Goal: Information Seeking & Learning: Learn about a topic

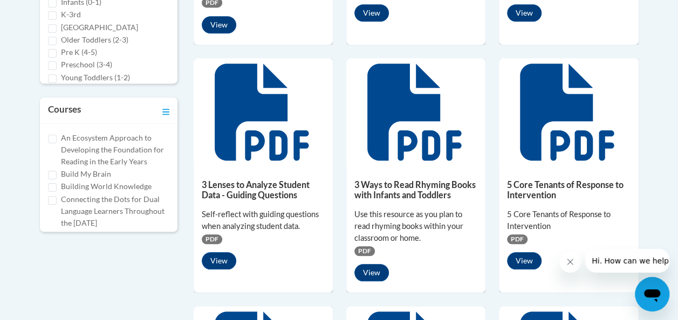
scroll to position [456, 0]
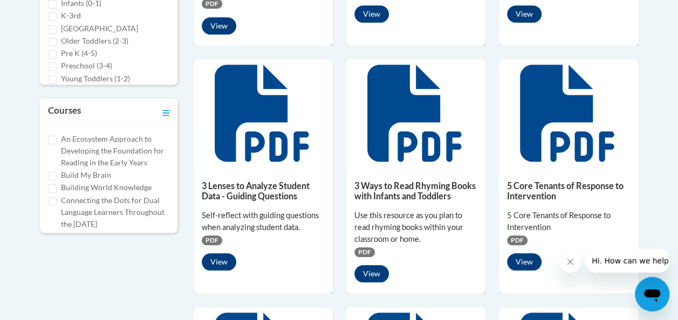
click at [48, 156] on div "An Ecosystem Approach to Developing the Foundation for Reading in the Early Yea…" at bounding box center [108, 151] width 121 height 36
click at [61, 153] on label "An Ecosystem Approach to Developing the Foundation for Reading in the Early Yea…" at bounding box center [115, 151] width 108 height 36
click at [57, 144] on input "An Ecosystem Approach to Developing the Foundation for Reading in the Early Yea…" at bounding box center [52, 140] width 9 height 9
checkbox input "true"
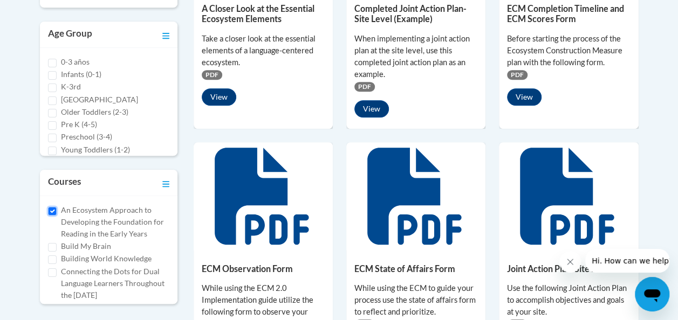
scroll to position [377, 0]
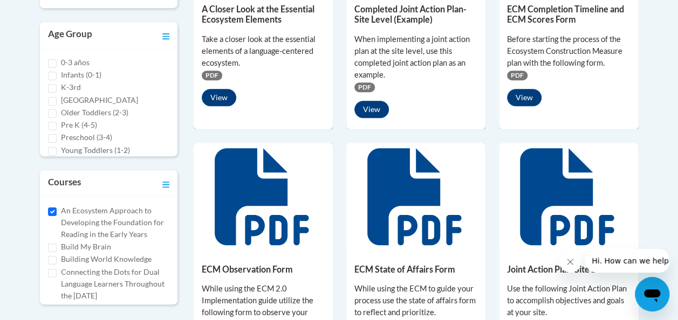
click at [78, 85] on label "K-3rd" at bounding box center [71, 87] width 20 height 12
click at [57, 85] on input "K-3rd" at bounding box center [52, 88] width 9 height 9
checkbox input "true"
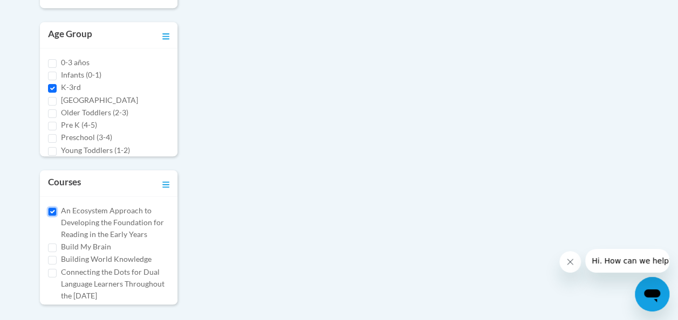
click at [52, 214] on input "An Ecosystem Approach to Developing the Foundation for Reading in the Early Yea…" at bounding box center [52, 212] width 9 height 9
checkbox input "false"
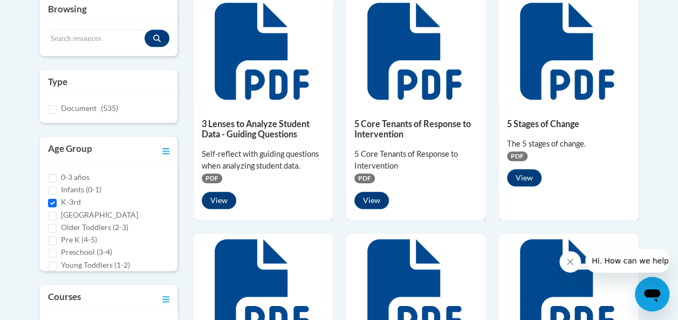
scroll to position [271, 0]
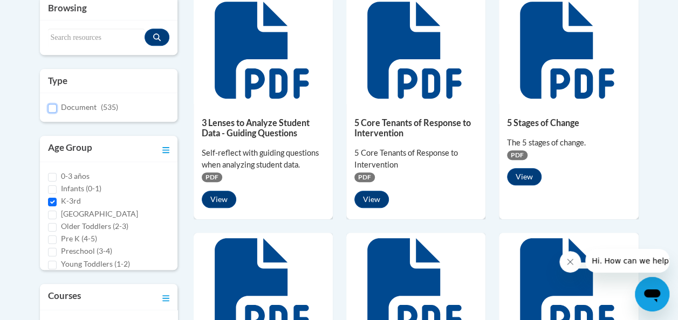
click at [51, 106] on input "Document (535)" at bounding box center [52, 108] width 9 height 9
checkbox input "true"
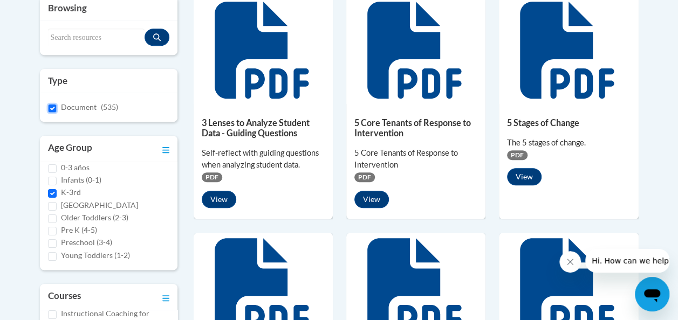
scroll to position [280, 0]
click at [85, 237] on label "Preschool (3-4)" at bounding box center [86, 243] width 51 height 12
click at [57, 239] on input "Preschool (3-4)" at bounding box center [52, 243] width 9 height 9
checkbox input "true"
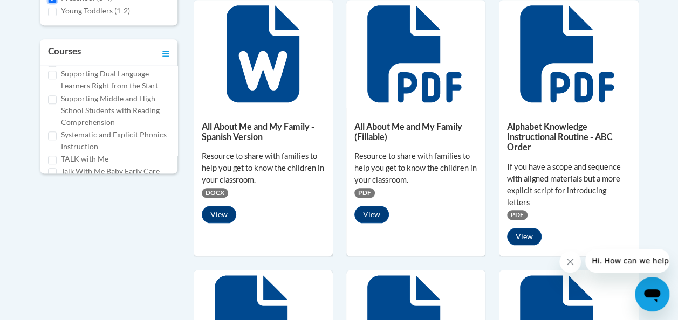
scroll to position [754, 0]
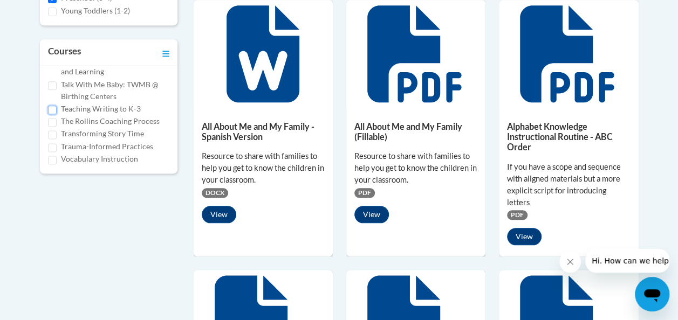
click at [56, 109] on input "Teaching Writing to K-3" at bounding box center [52, 110] width 9 height 9
checkbox input "true"
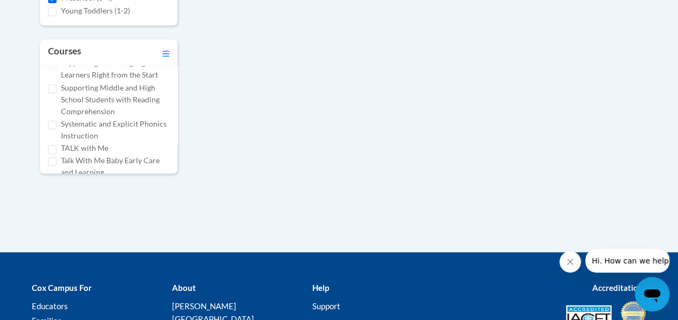
scroll to position [603, 0]
click at [168, 71] on div "An Ecosystem Approach to Developing the Foundation for Reading in the Early Yea…" at bounding box center [108, 120] width 137 height 108
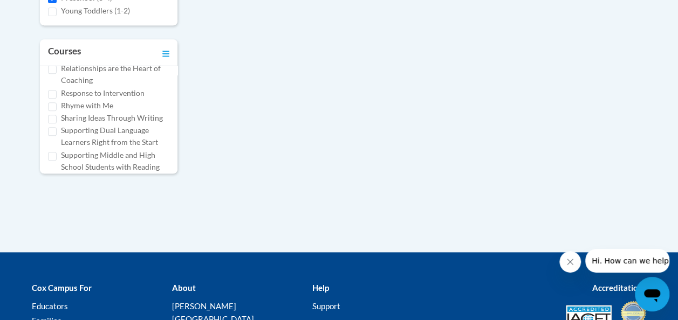
scroll to position [517, 0]
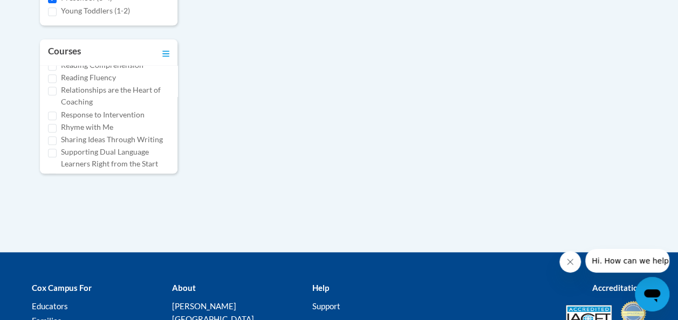
click at [168, 77] on div "An Ecosystem Approach to Developing the Foundation for Reading in the Early Yea…" at bounding box center [108, 120] width 137 height 108
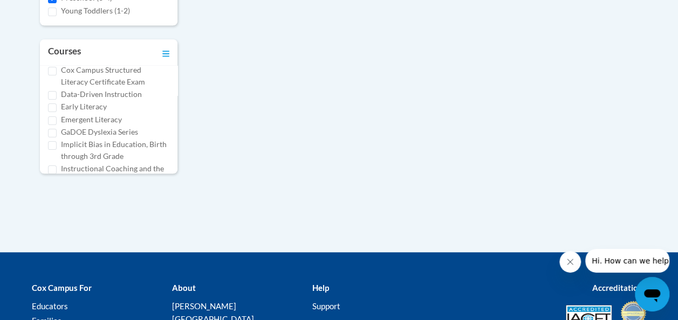
scroll to position [86, 0]
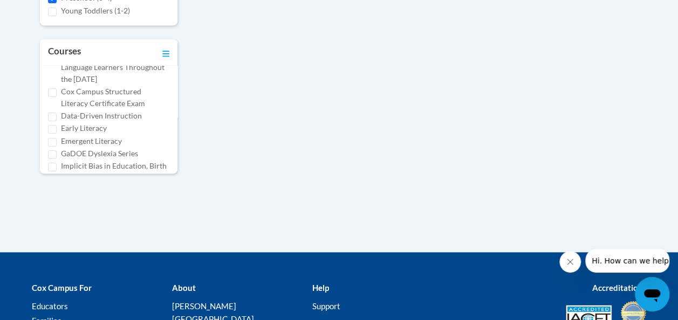
click at [129, 122] on label "Data-Driven Instruction" at bounding box center [101, 116] width 81 height 12
click at [57, 121] on input "Data-Driven Instruction" at bounding box center [52, 117] width 9 height 9
checkbox input "true"
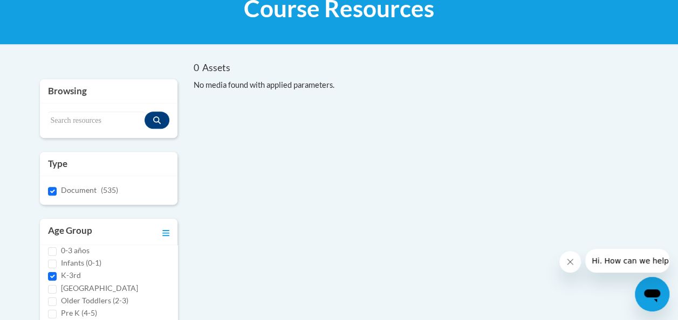
scroll to position [177, 0]
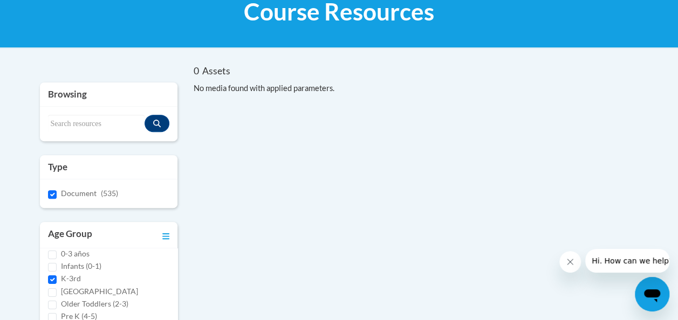
click at [88, 111] on div "Search resources" at bounding box center [108, 124] width 137 height 35
click at [84, 112] on div "Search resources" at bounding box center [108, 124] width 137 height 35
click at [96, 112] on div "Search resources" at bounding box center [108, 124] width 137 height 35
drag, startPoint x: 96, startPoint y: 112, endPoint x: 94, endPoint y: 105, distance: 7.3
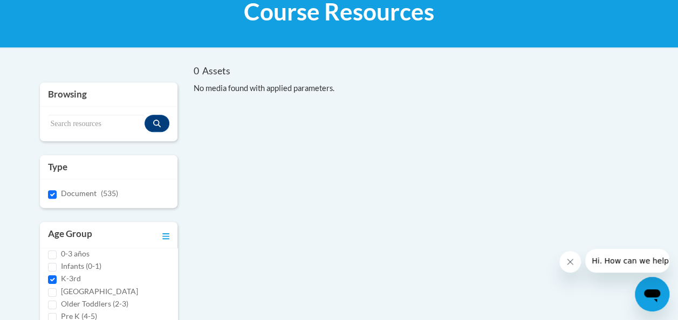
click at [94, 105] on div "Browsing" at bounding box center [108, 94] width 137 height 24
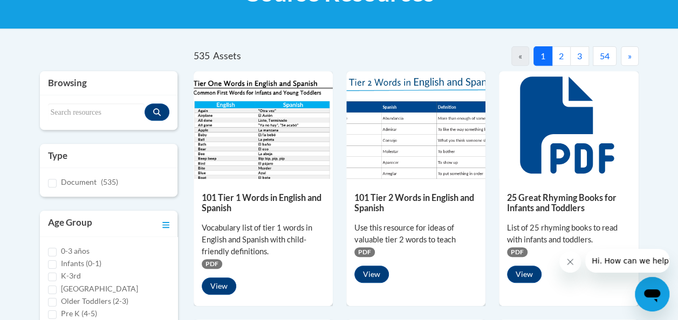
scroll to position [196, 0]
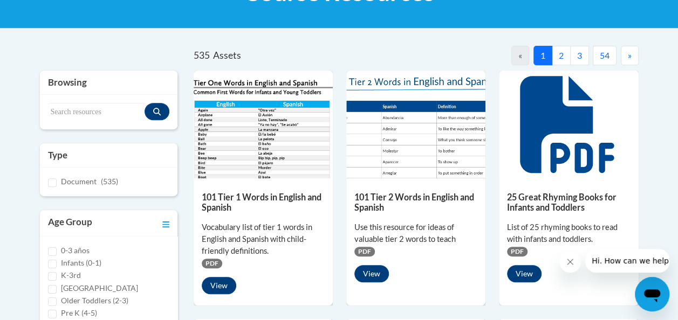
click at [559, 57] on button "2" at bounding box center [561, 55] width 19 height 19
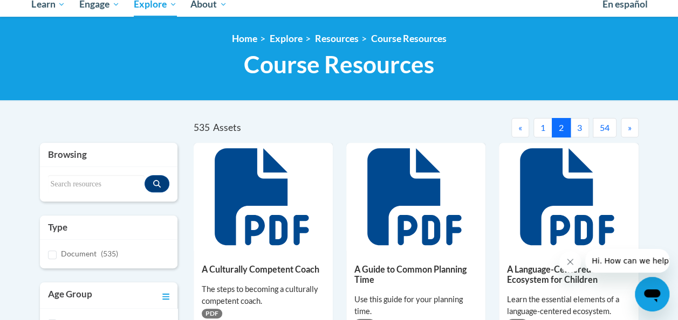
scroll to position [124, 0]
click at [581, 127] on button "3" at bounding box center [579, 127] width 19 height 19
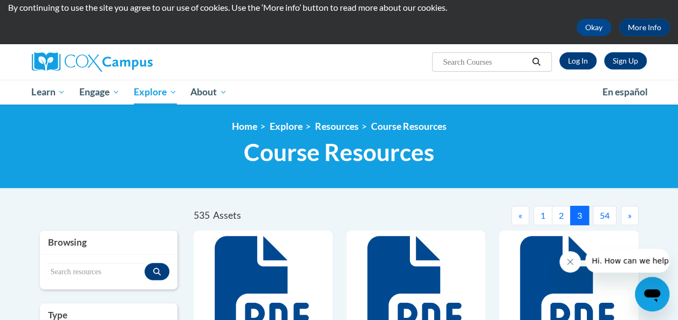
scroll to position [36, 0]
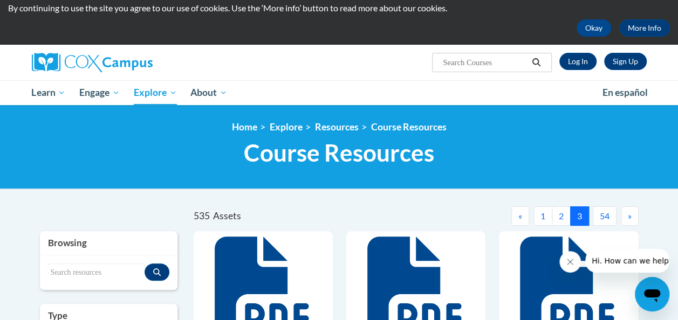
click at [466, 61] on input "Search..." at bounding box center [485, 62] width 86 height 13
type input "KDG"
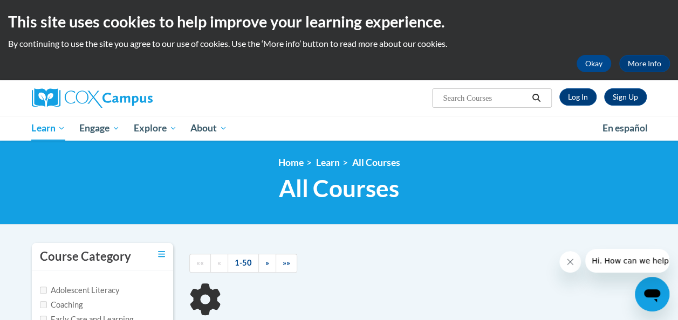
type input "KDG"
